Goal: Task Accomplishment & Management: Manage account settings

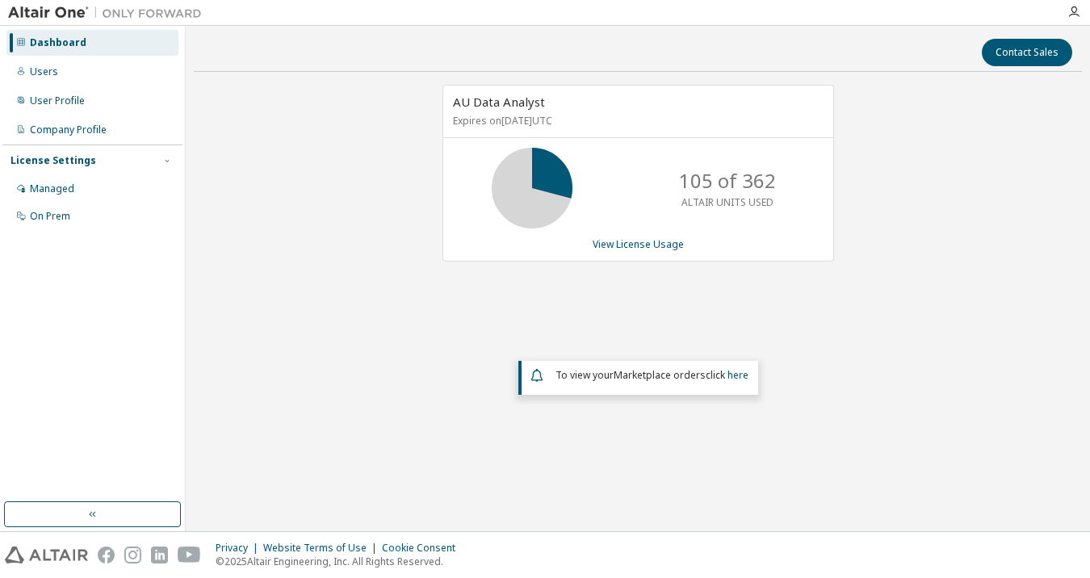
click at [547, 178] on icon at bounding box center [532, 188] width 40 height 40
click at [644, 253] on div "AU Data Analyst Expires on [DATE] UTC 105 of 362 ALTAIR UNITS USED View License…" at bounding box center [639, 173] width 392 height 177
click at [644, 241] on link "View License Usage" at bounding box center [638, 244] width 91 height 14
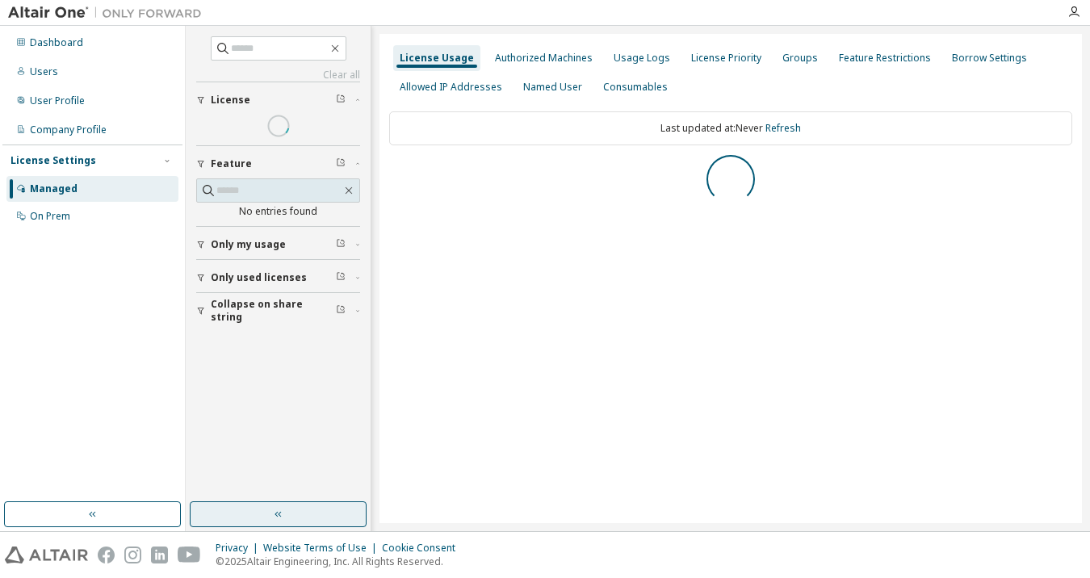
click at [296, 502] on button "button" at bounding box center [278, 515] width 177 height 26
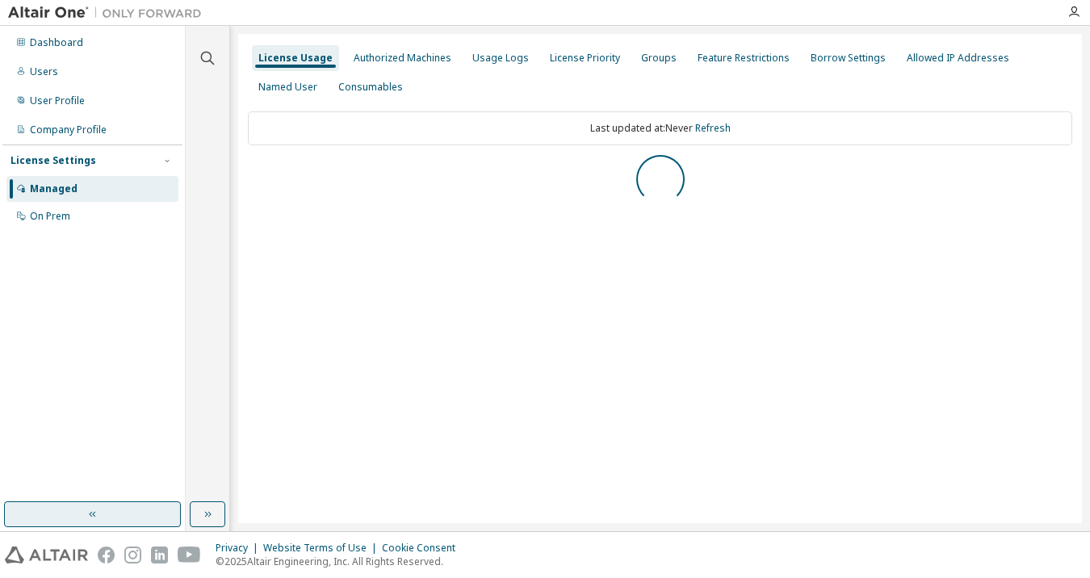
click at [149, 518] on button "button" at bounding box center [92, 515] width 177 height 26
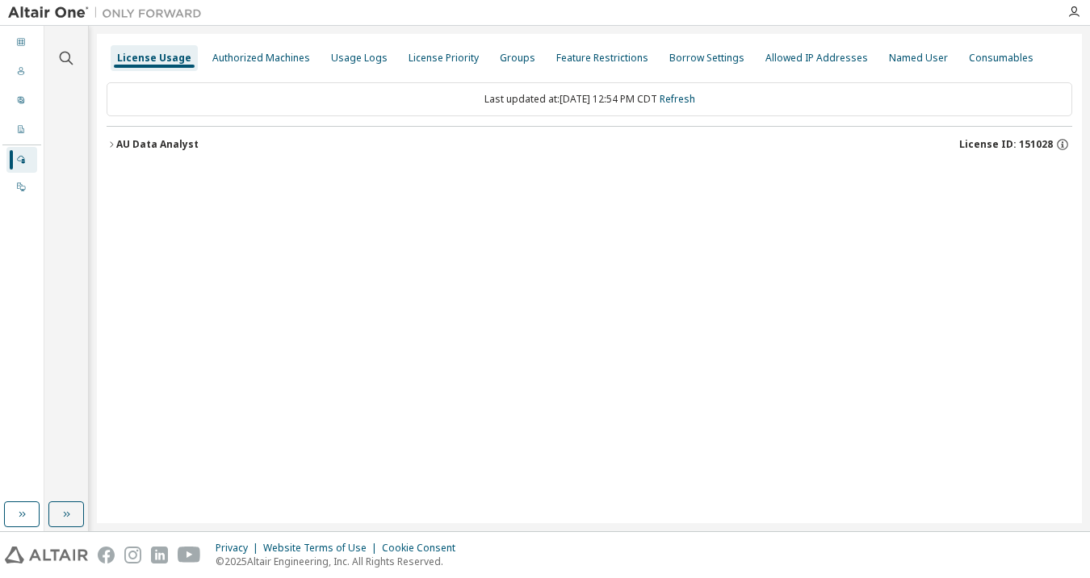
click at [117, 141] on div "AU Data Analyst" at bounding box center [157, 144] width 82 height 13
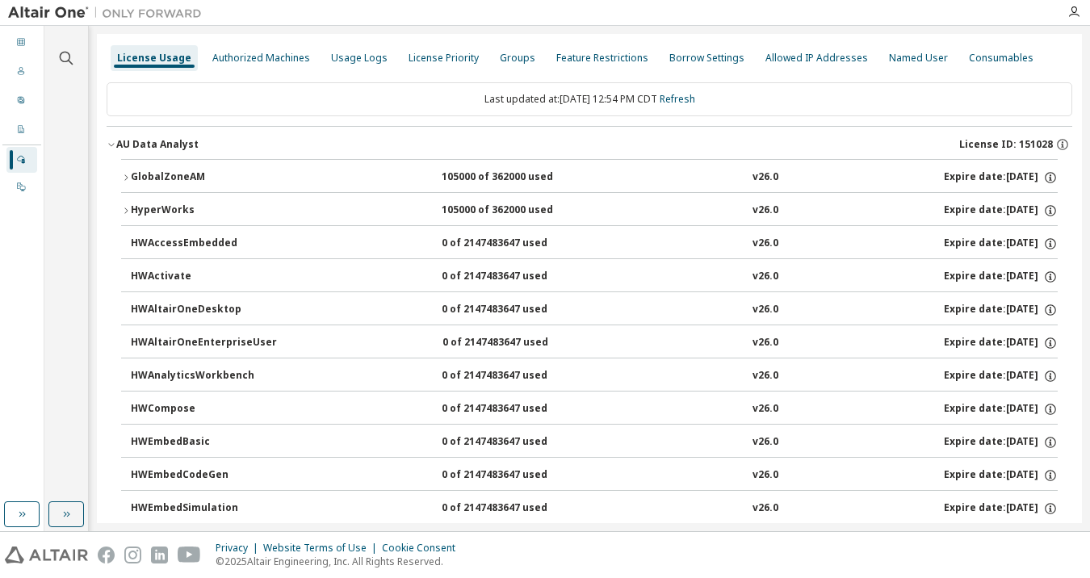
click at [178, 175] on div "GlobalZoneAM" at bounding box center [203, 177] width 145 height 15
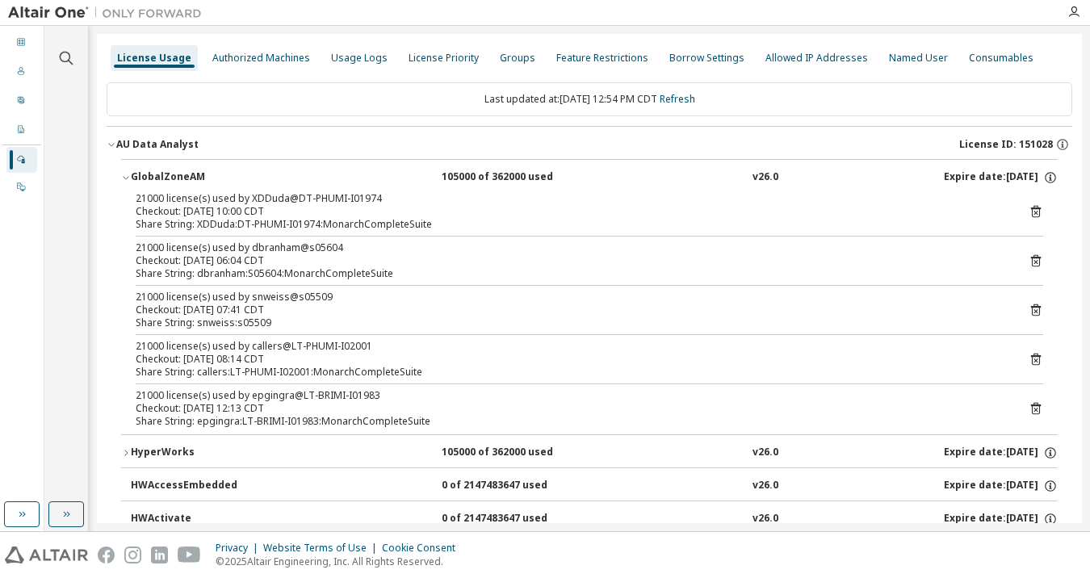
click at [162, 450] on div "HyperWorks" at bounding box center [203, 453] width 145 height 15
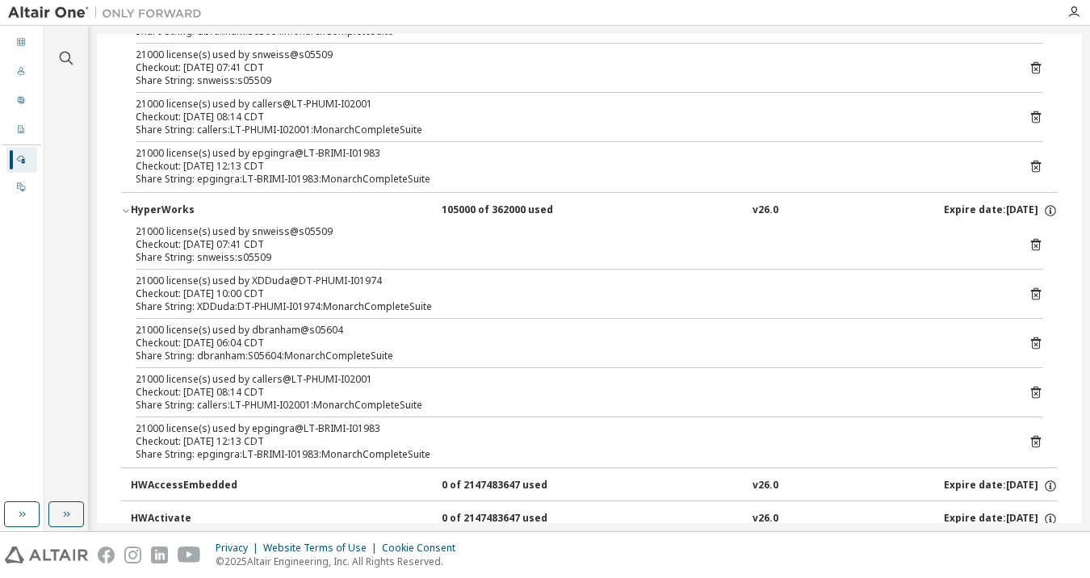
scroll to position [323, 0]
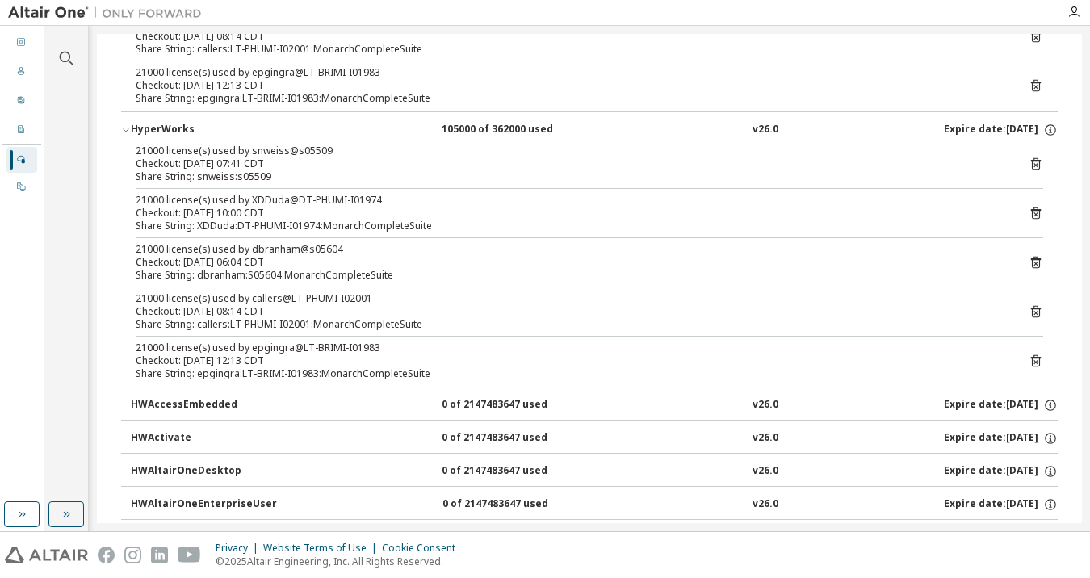
click at [157, 129] on div "HyperWorks" at bounding box center [203, 130] width 145 height 15
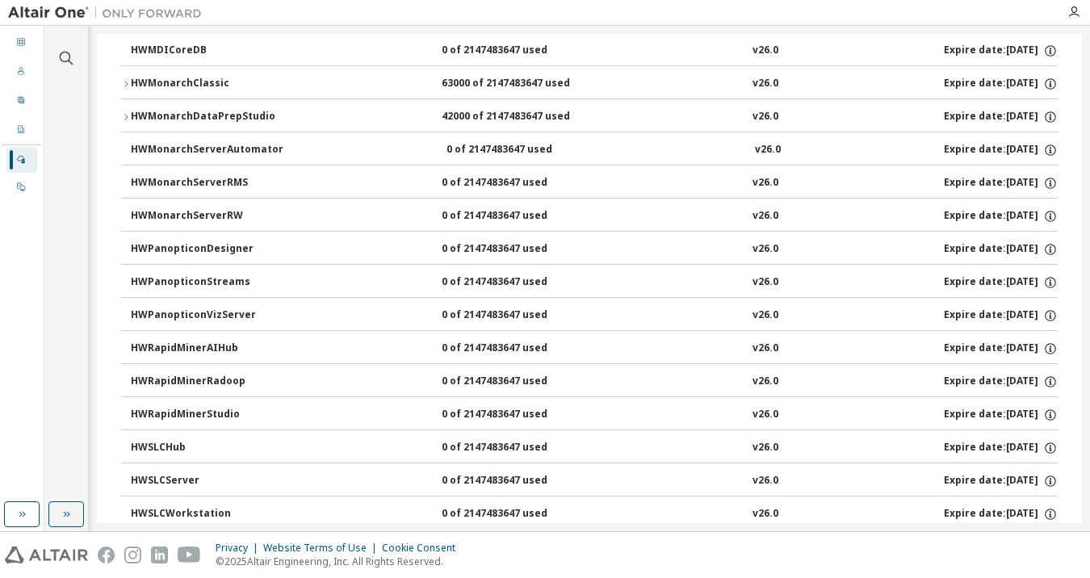
scroll to position [1050, 0]
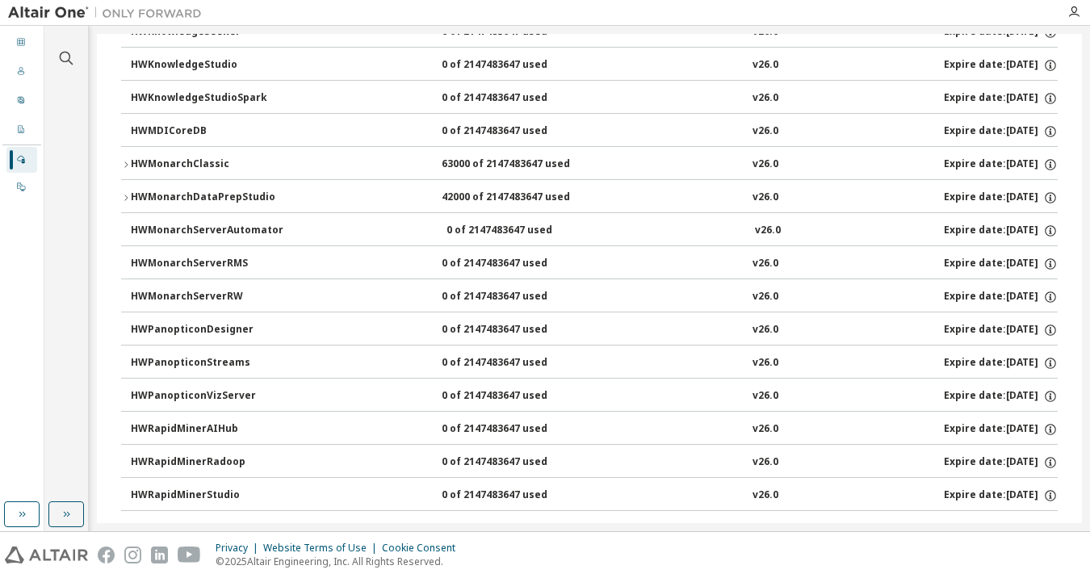
click at [132, 166] on div "HWMonarchClassic" at bounding box center [203, 164] width 145 height 15
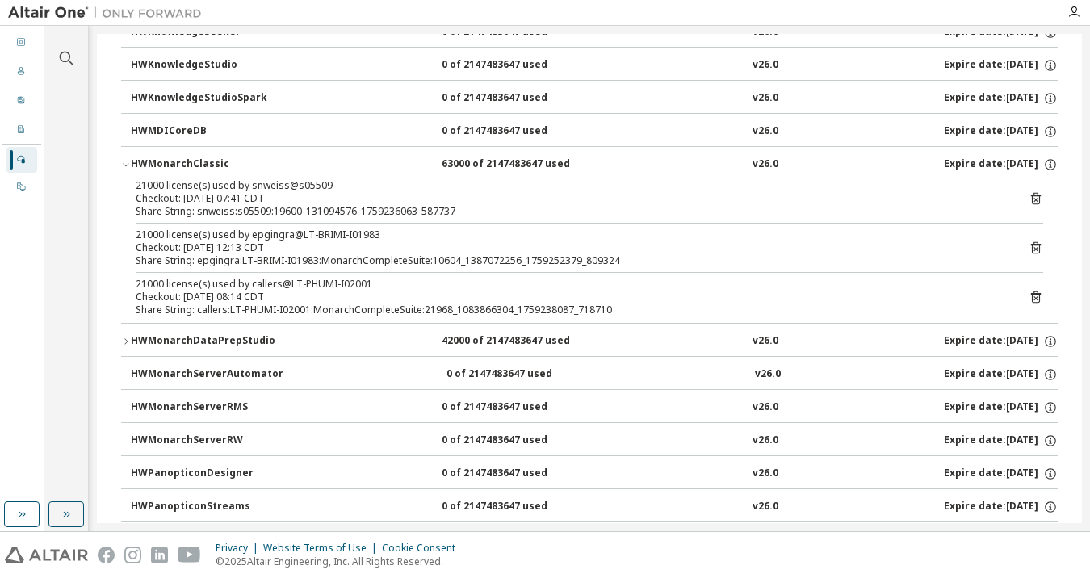
click at [128, 342] on icon "button" at bounding box center [126, 342] width 10 height 10
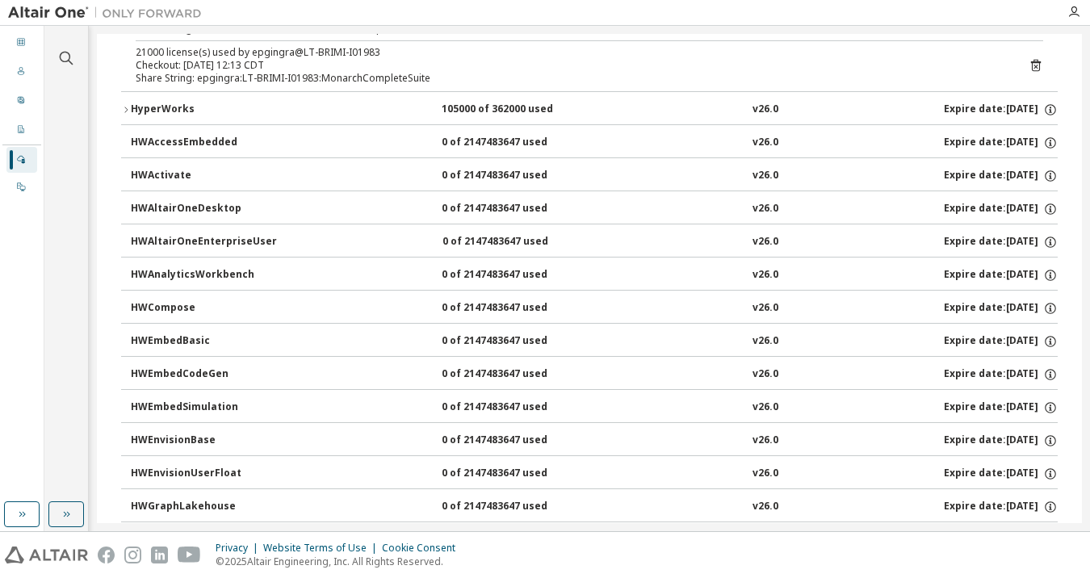
scroll to position [0, 0]
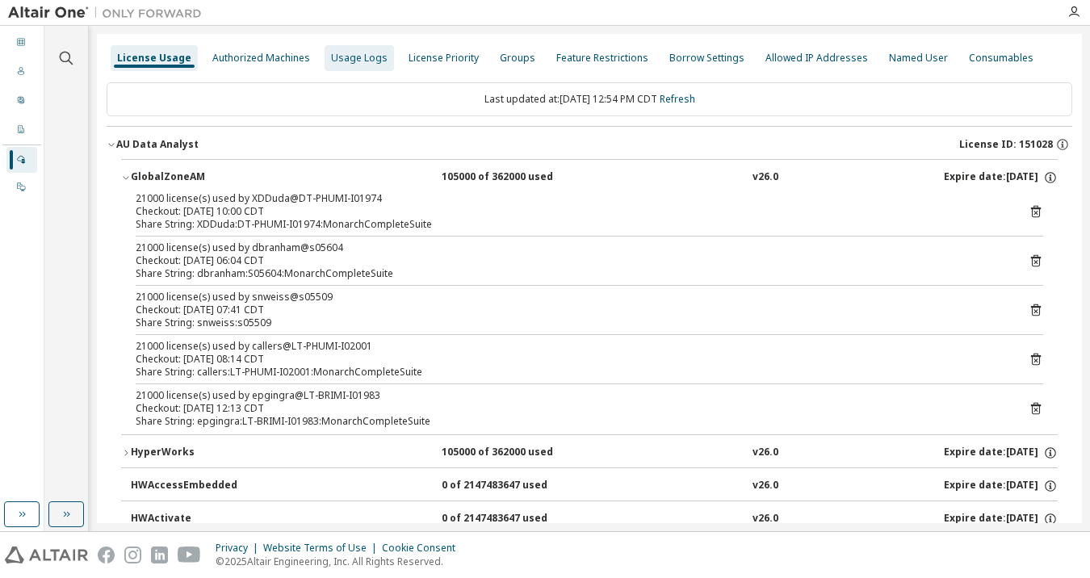
click at [361, 55] on div "Usage Logs" at bounding box center [359, 58] width 57 height 13
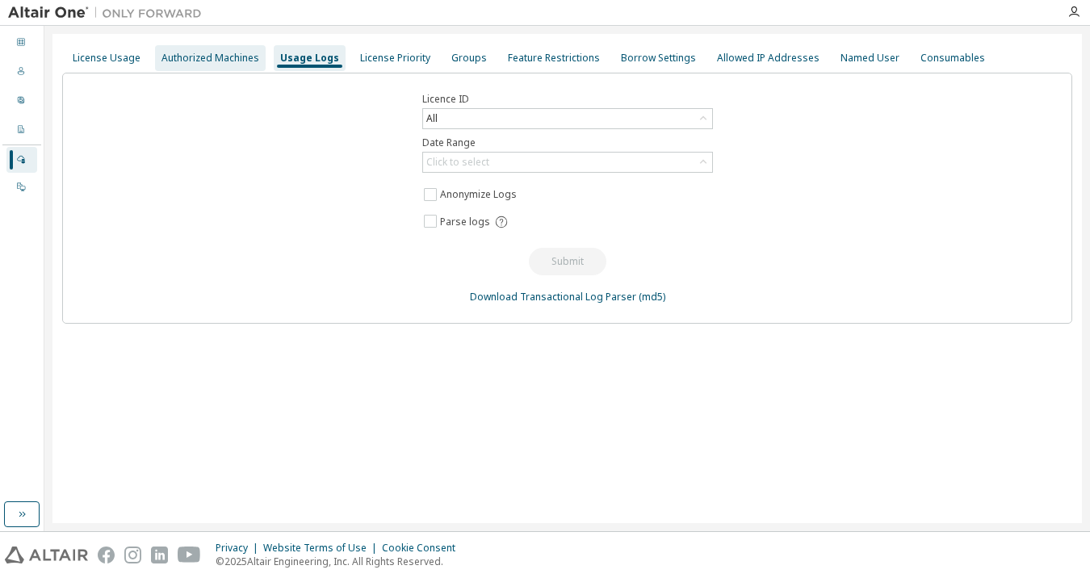
click at [225, 57] on div "Authorized Machines" at bounding box center [211, 58] width 98 height 13
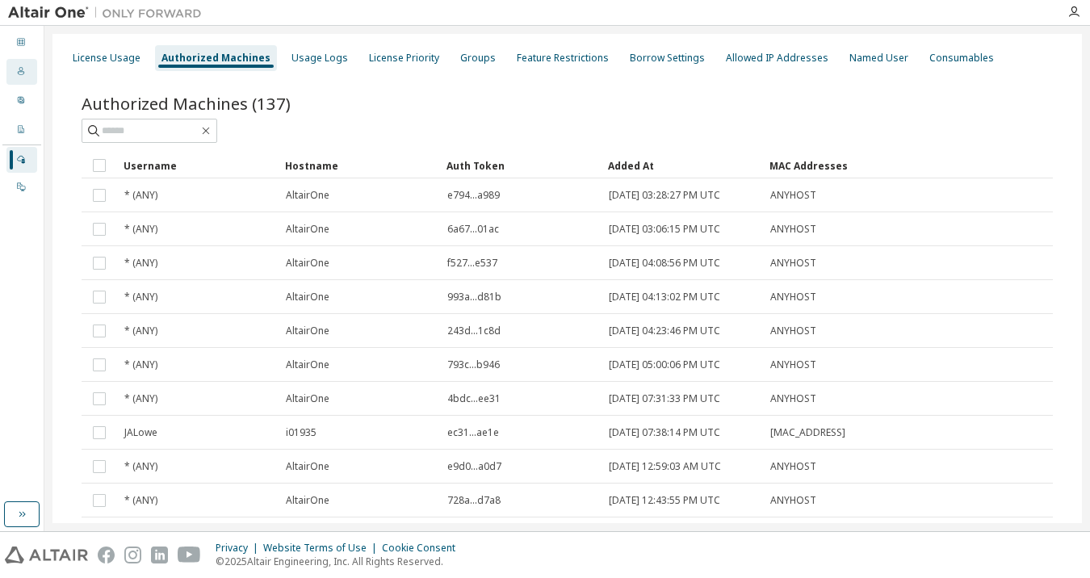
click at [22, 73] on icon at bounding box center [21, 71] width 10 height 10
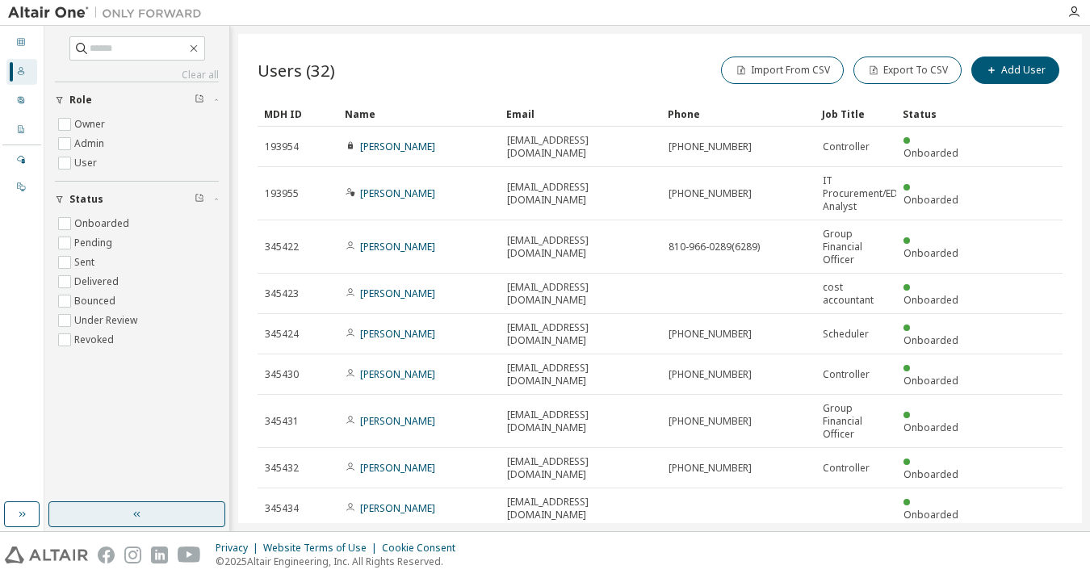
click at [147, 512] on button "button" at bounding box center [136, 515] width 177 height 26
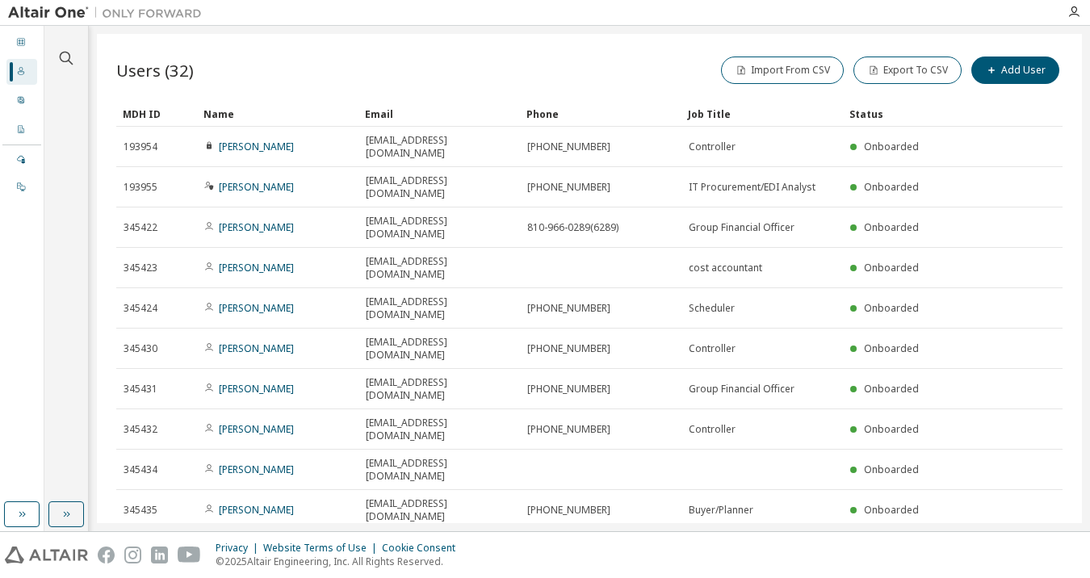
click at [844, 548] on icon "button" at bounding box center [848, 553] width 10 height 10
click at [848, 504] on div "50" at bounding box center [891, 502] width 129 height 19
click at [994, 74] on button "Add User" at bounding box center [1016, 70] width 88 height 27
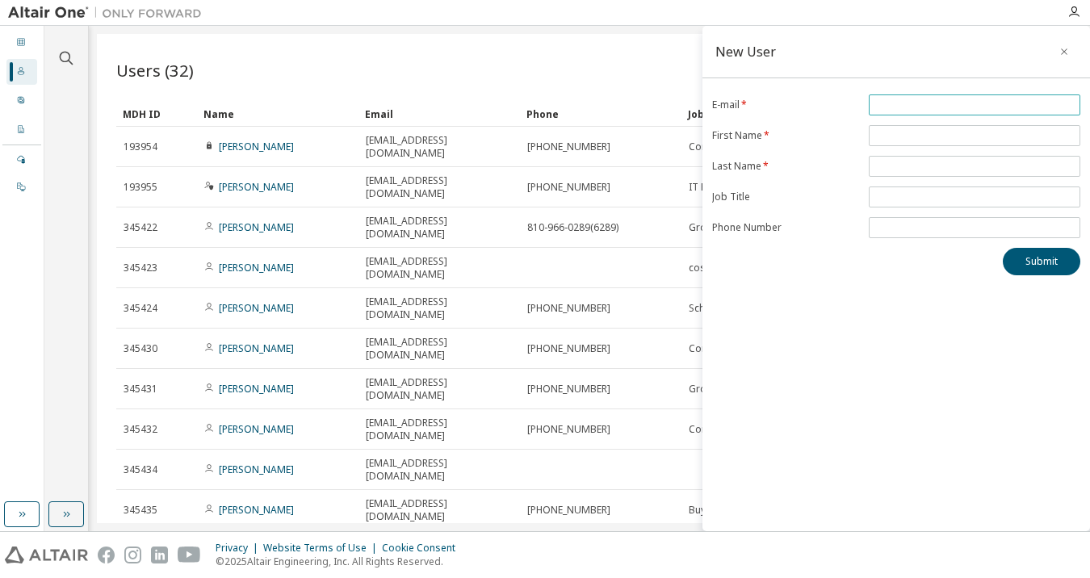
click at [922, 108] on input "email" at bounding box center [975, 105] width 204 height 13
paste input "**********"
type input "**********"
click at [911, 136] on input "text" at bounding box center [975, 135] width 204 height 13
type input "******"
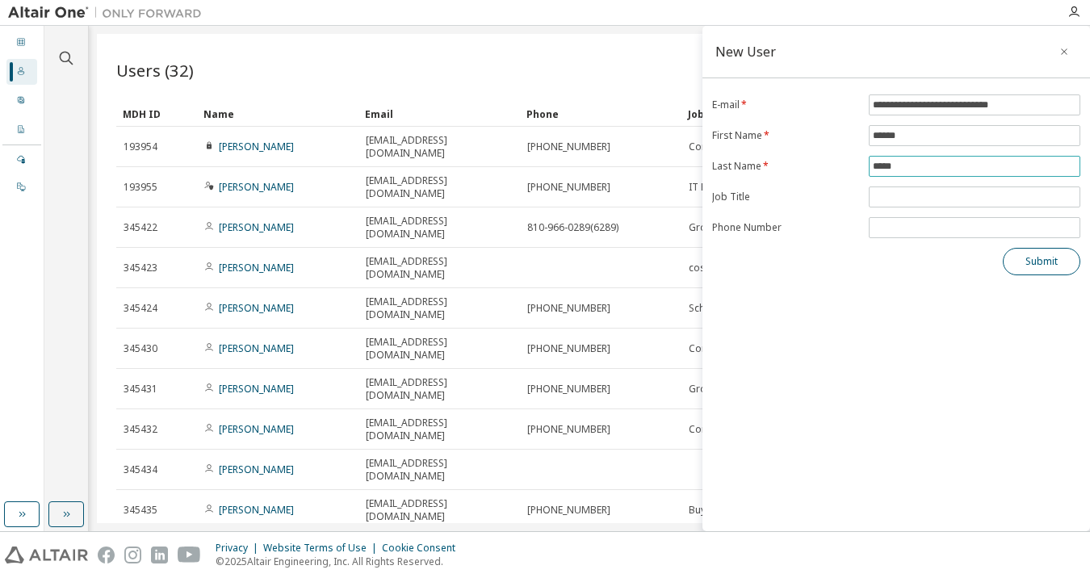
type input "*****"
click at [1060, 271] on button "Submit" at bounding box center [1042, 261] width 78 height 27
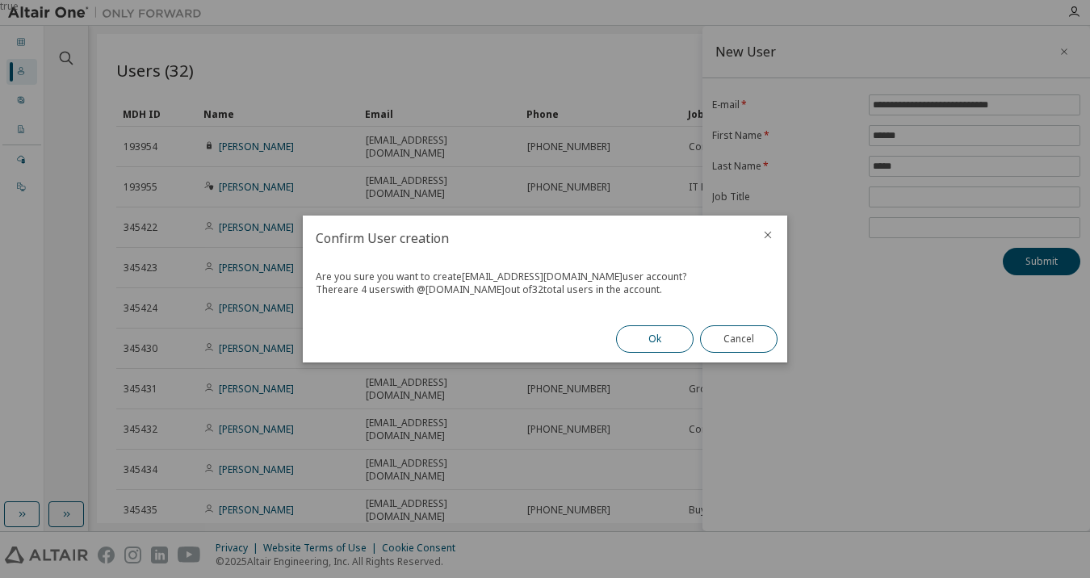
click at [663, 346] on button "Ok" at bounding box center [655, 338] width 78 height 27
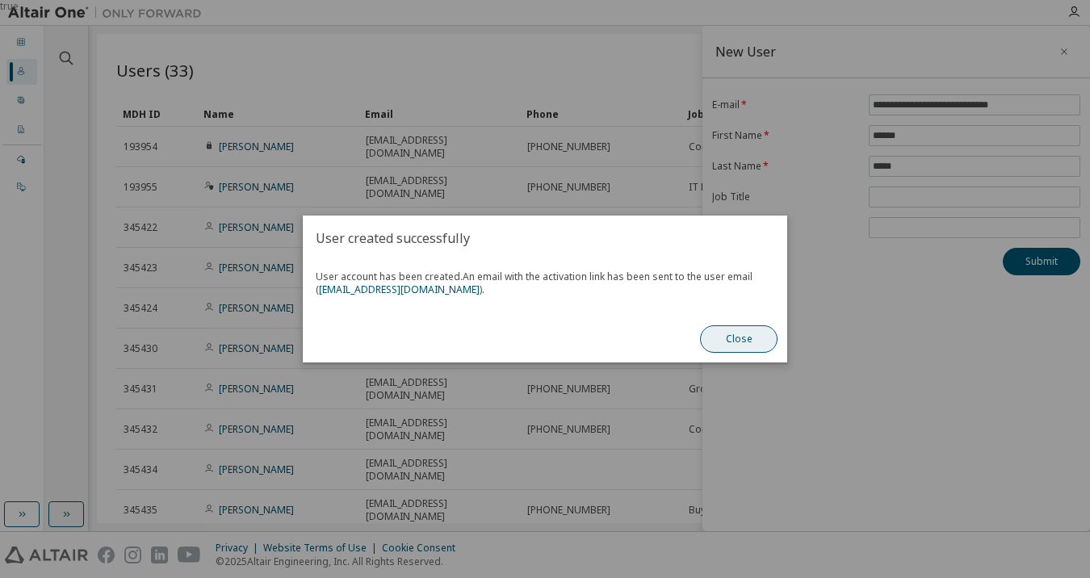
click at [759, 338] on button "Close" at bounding box center [739, 338] width 78 height 27
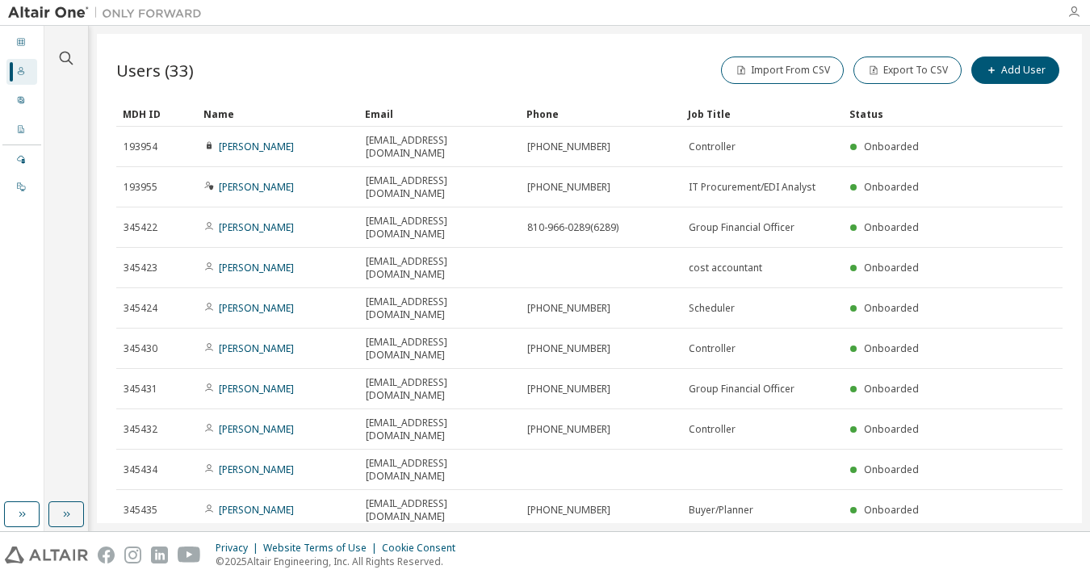
click at [1073, 13] on icon "button" at bounding box center [1074, 12] width 13 height 13
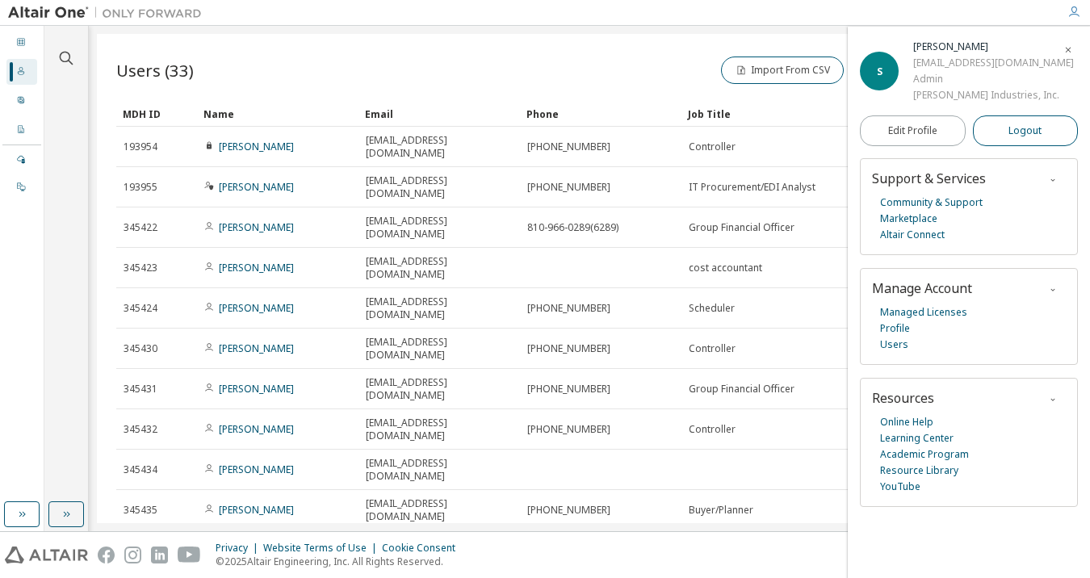
click at [1030, 129] on span "Logout" at bounding box center [1025, 131] width 33 height 16
